Goal: Task Accomplishment & Management: Use online tool/utility

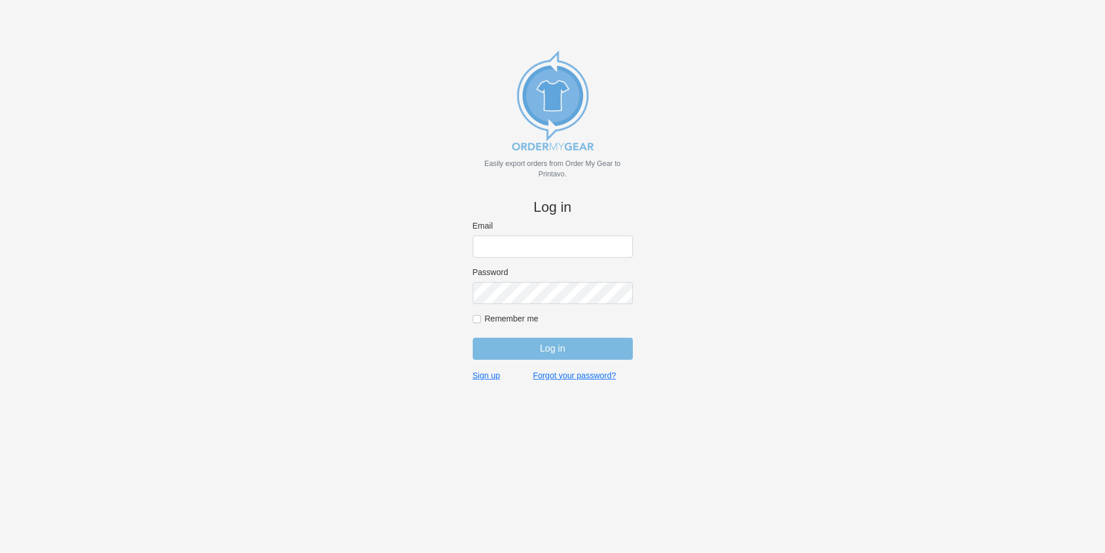
type input "[EMAIL_ADDRESS][DOMAIN_NAME]"
click at [553, 345] on input "Log in" at bounding box center [553, 349] width 160 height 22
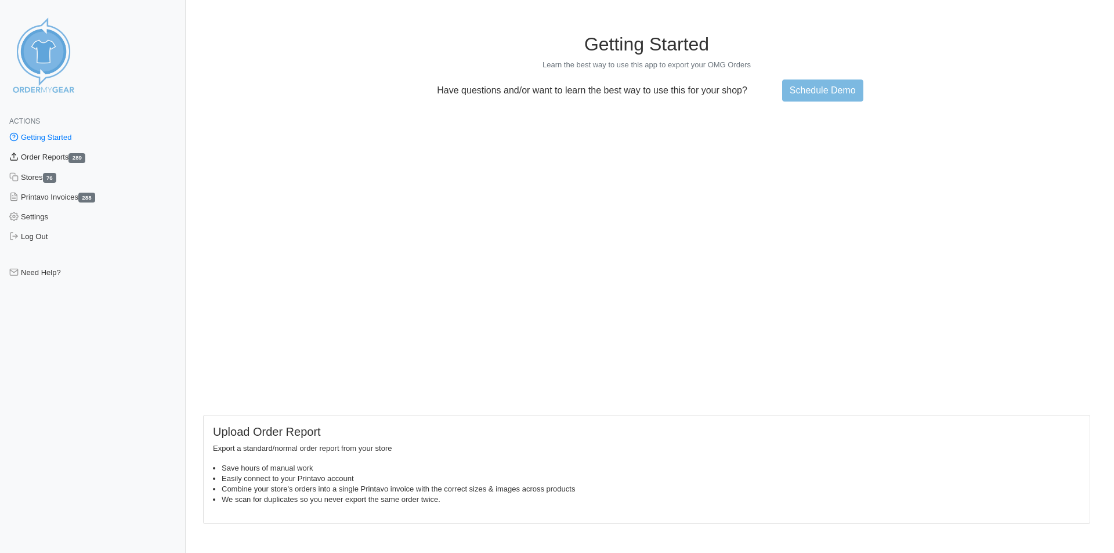
click at [66, 153] on link "Order Reports 289" at bounding box center [93, 157] width 186 height 20
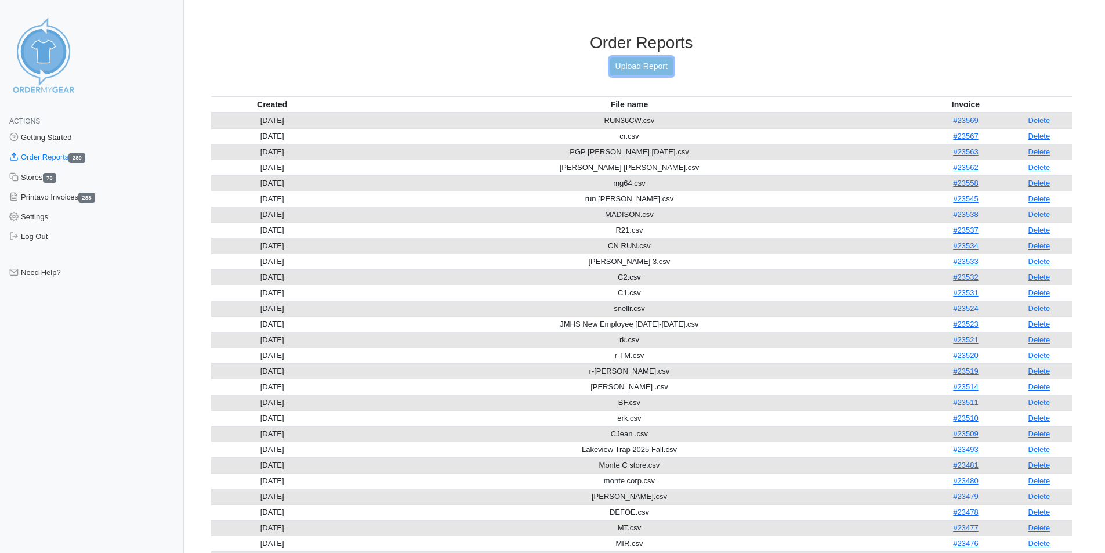
click at [638, 60] on link "Upload Report" at bounding box center [641, 66] width 63 height 18
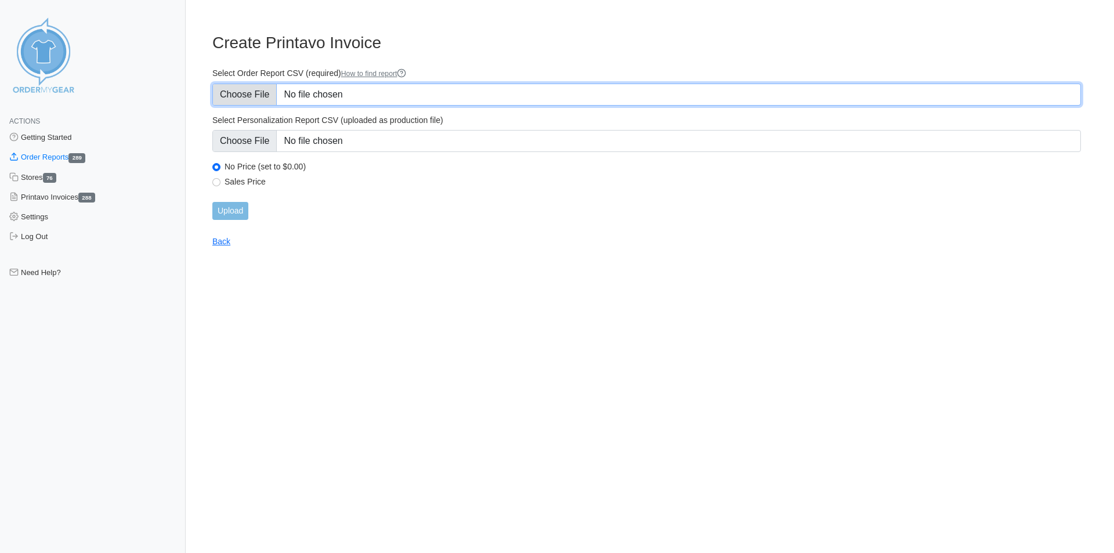
click at [374, 89] on input "Select Order Report CSV (required) How to find report" at bounding box center [646, 95] width 868 height 22
type input "C:\fakepath\rjt.csv"
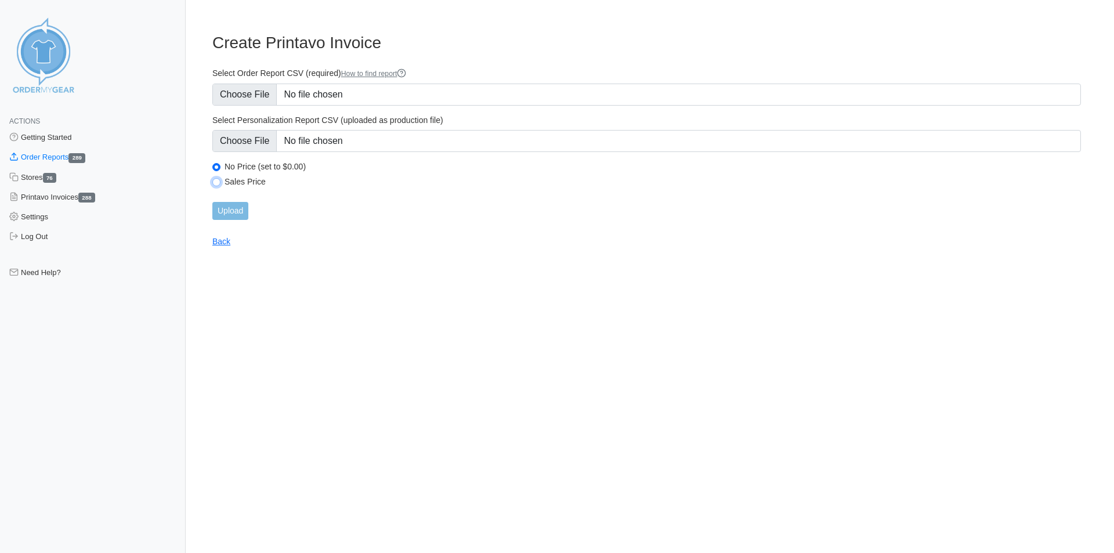
click at [216, 182] on input "Sales Price" at bounding box center [216, 182] width 8 height 8
radio input "true"
click at [229, 207] on input "Upload" at bounding box center [230, 211] width 36 height 18
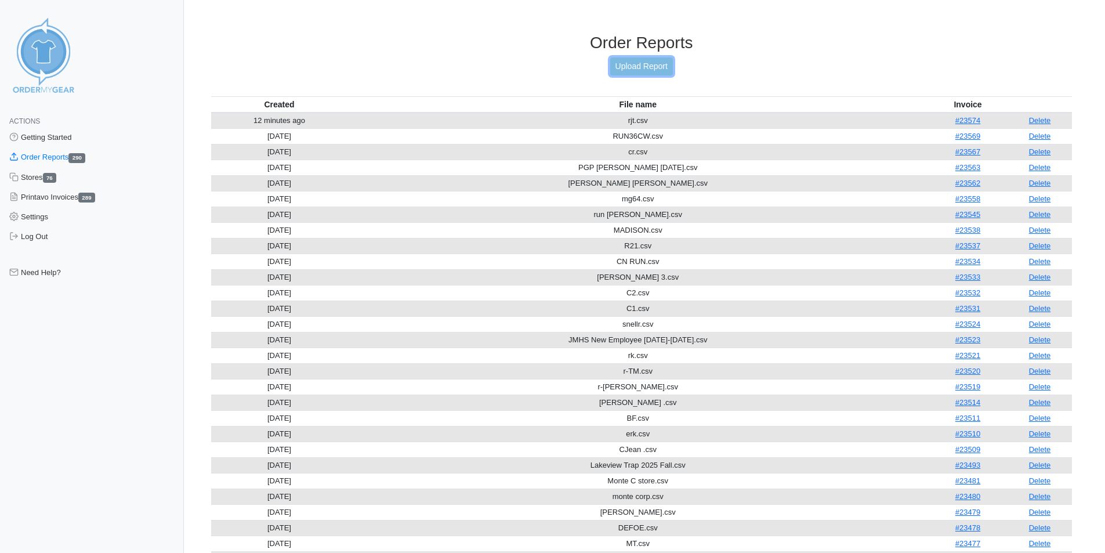
click at [643, 61] on link "Upload Report" at bounding box center [641, 66] width 63 height 18
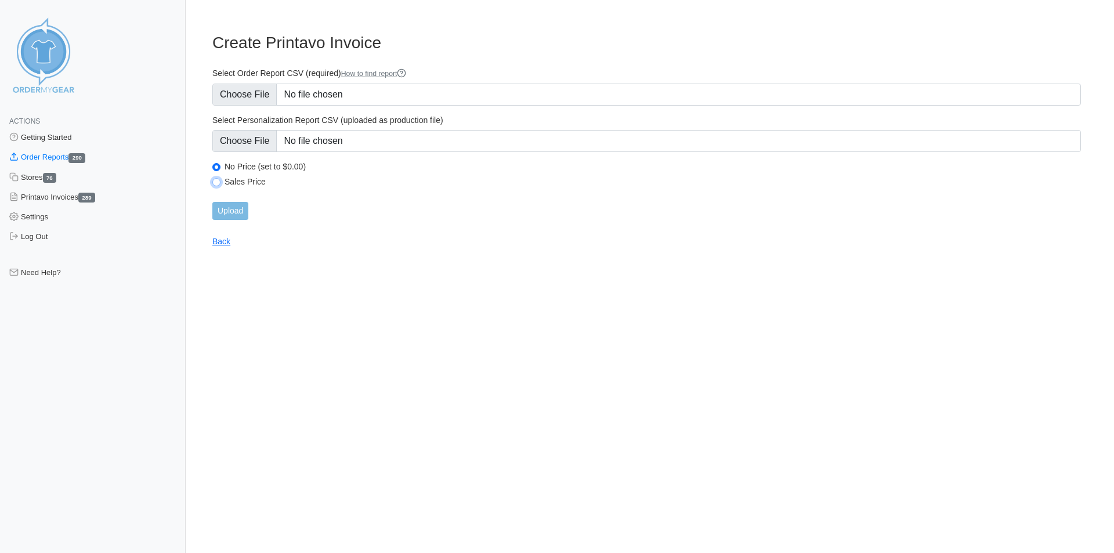
click at [219, 184] on input "Sales Price" at bounding box center [216, 182] width 8 height 8
radio input "true"
click at [234, 211] on input "Upload" at bounding box center [230, 211] width 36 height 18
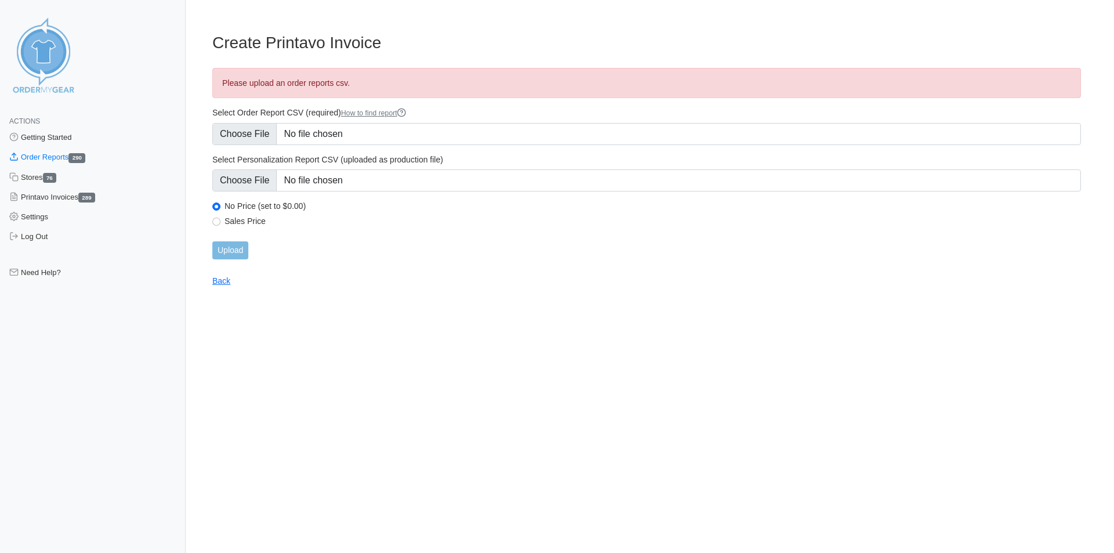
click at [287, 244] on div "Upload" at bounding box center [646, 250] width 868 height 18
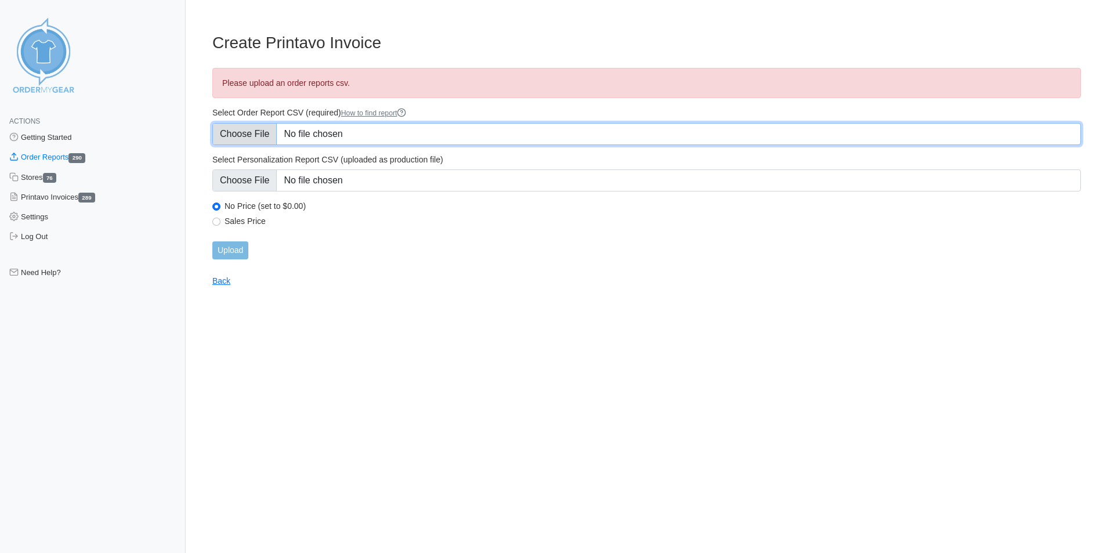
click at [381, 134] on input "Select Order Report CSV (required) How to find report" at bounding box center [646, 134] width 868 height 22
type input "C:\fakepath\RSH.csv"
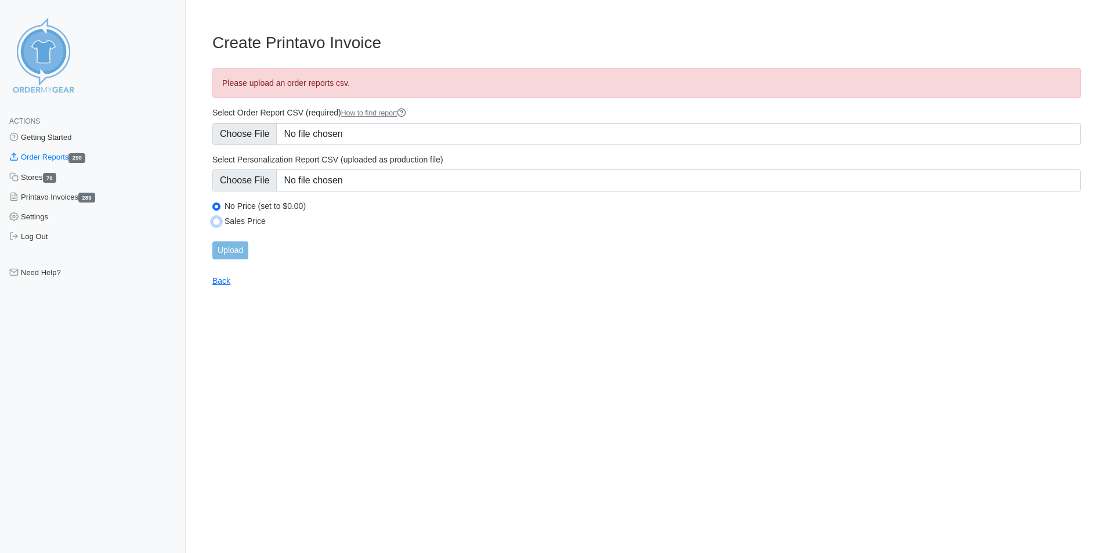
click at [218, 223] on input "Sales Price" at bounding box center [216, 222] width 8 height 8
radio input "true"
click at [231, 251] on input "Upload" at bounding box center [230, 250] width 36 height 18
